Goal: Information Seeking & Learning: Find specific fact

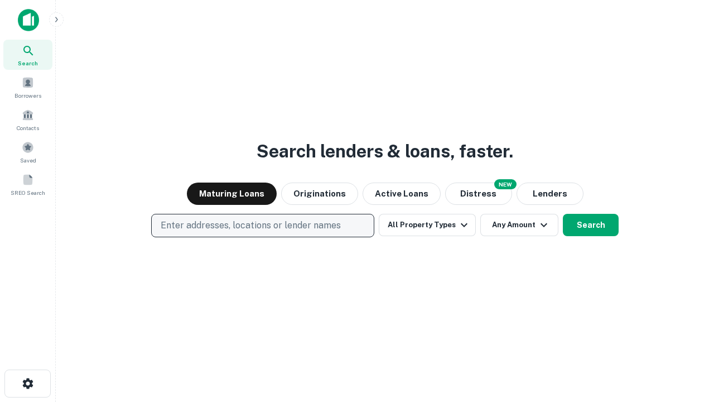
click at [262, 225] on p "Enter addresses, locations or lender names" at bounding box center [251, 225] width 180 height 13
type input "**********"
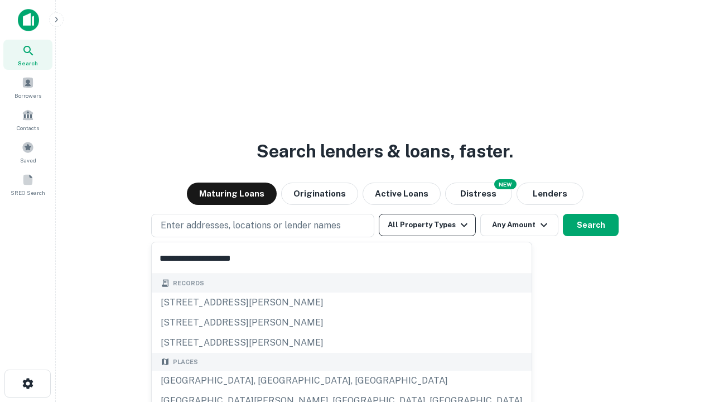
click at [267, 380] on div "[GEOGRAPHIC_DATA], [GEOGRAPHIC_DATA], [GEOGRAPHIC_DATA]" at bounding box center [342, 380] width 380 height 20
click at [427, 225] on button "All Property Types" at bounding box center [427, 225] width 97 height 22
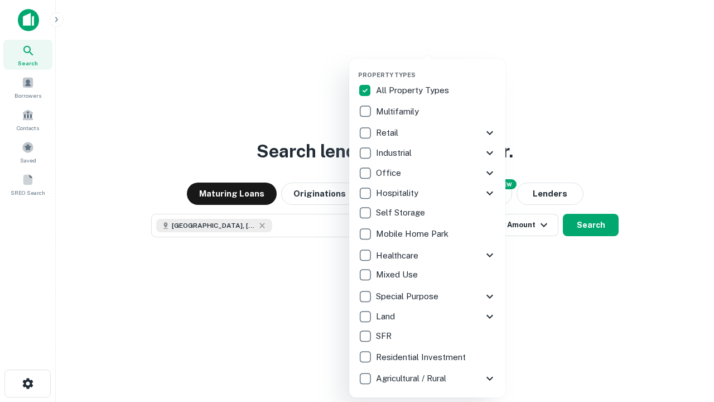
click at [436, 68] on button "button" at bounding box center [436, 68] width 156 height 1
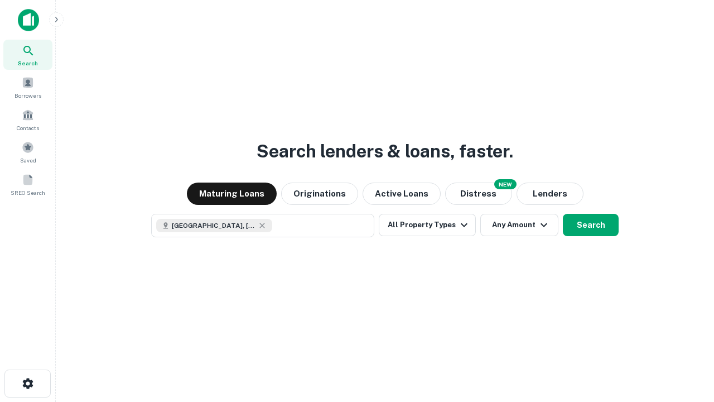
scroll to position [18, 0]
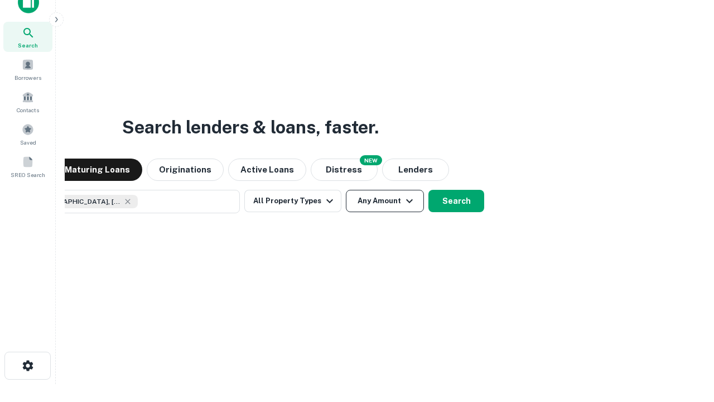
click at [346, 190] on button "Any Amount" at bounding box center [385, 201] width 78 height 22
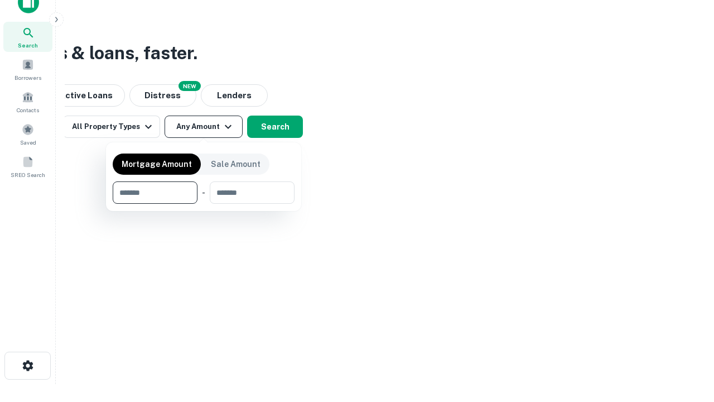
type input "*******"
click at [204, 204] on button "button" at bounding box center [204, 204] width 182 height 1
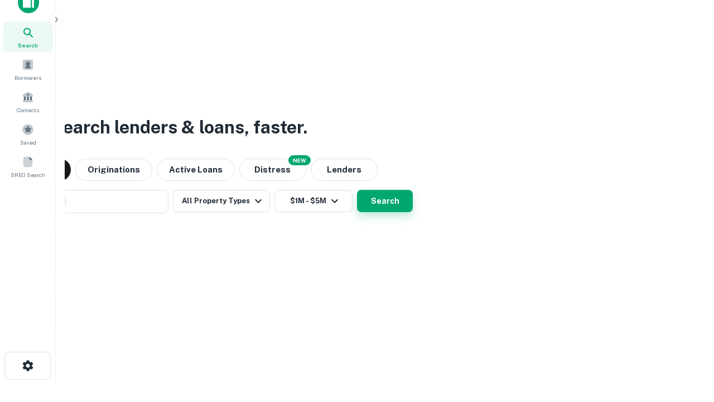
click at [357, 190] on button "Search" at bounding box center [385, 201] width 56 height 22
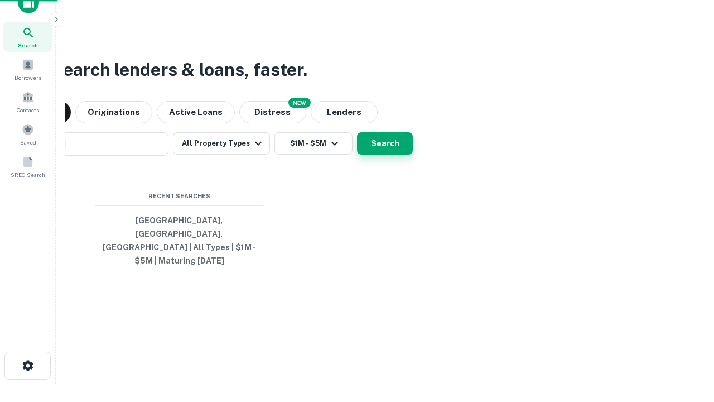
scroll to position [36, 316]
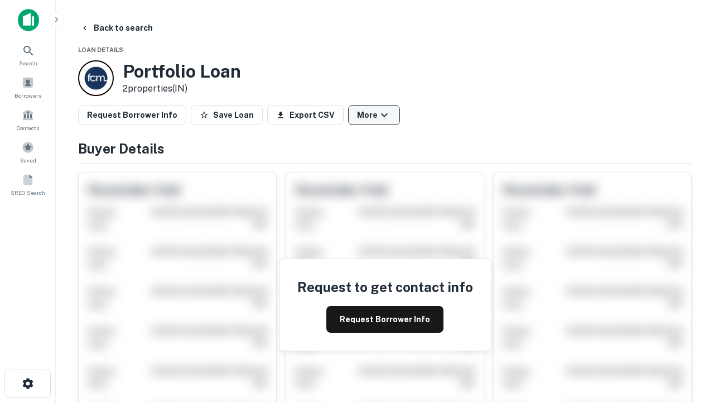
click at [374, 115] on button "More" at bounding box center [374, 115] width 52 height 20
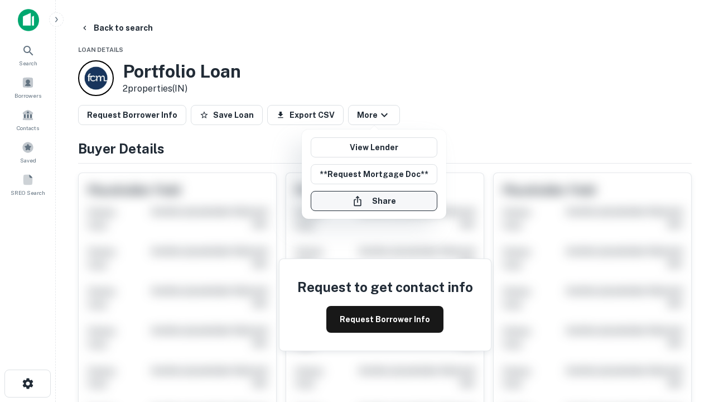
click at [374, 201] on button "Share" at bounding box center [374, 201] width 127 height 20
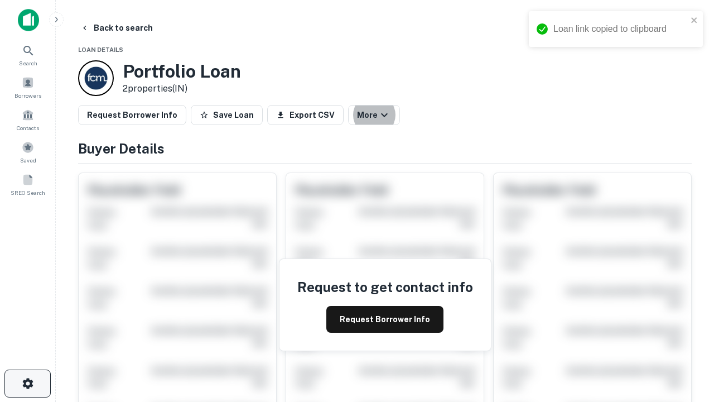
click at [27, 383] on icon "button" at bounding box center [27, 383] width 13 height 13
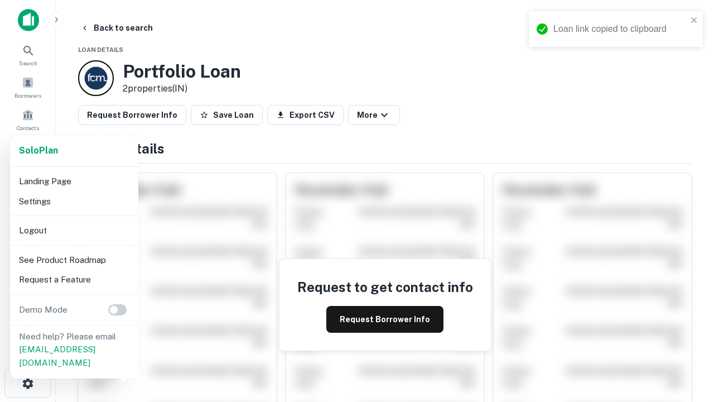
click at [74, 230] on li "Logout" at bounding box center [74, 230] width 119 height 20
